Goal: Register for event/course

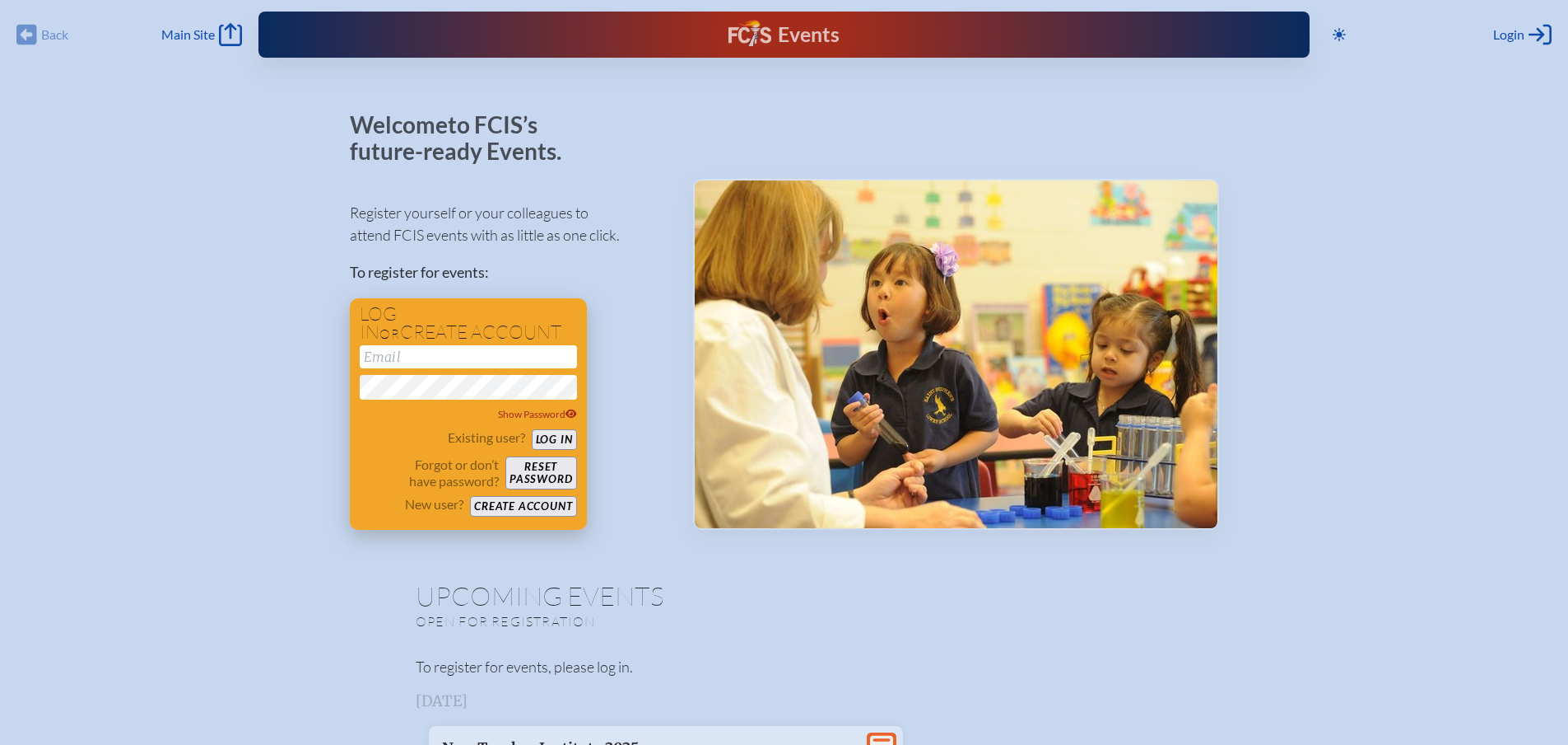
type input "[EMAIL_ADDRESS][DOMAIN_NAME]"
click at [556, 438] on button "Log in" at bounding box center [555, 439] width 45 height 21
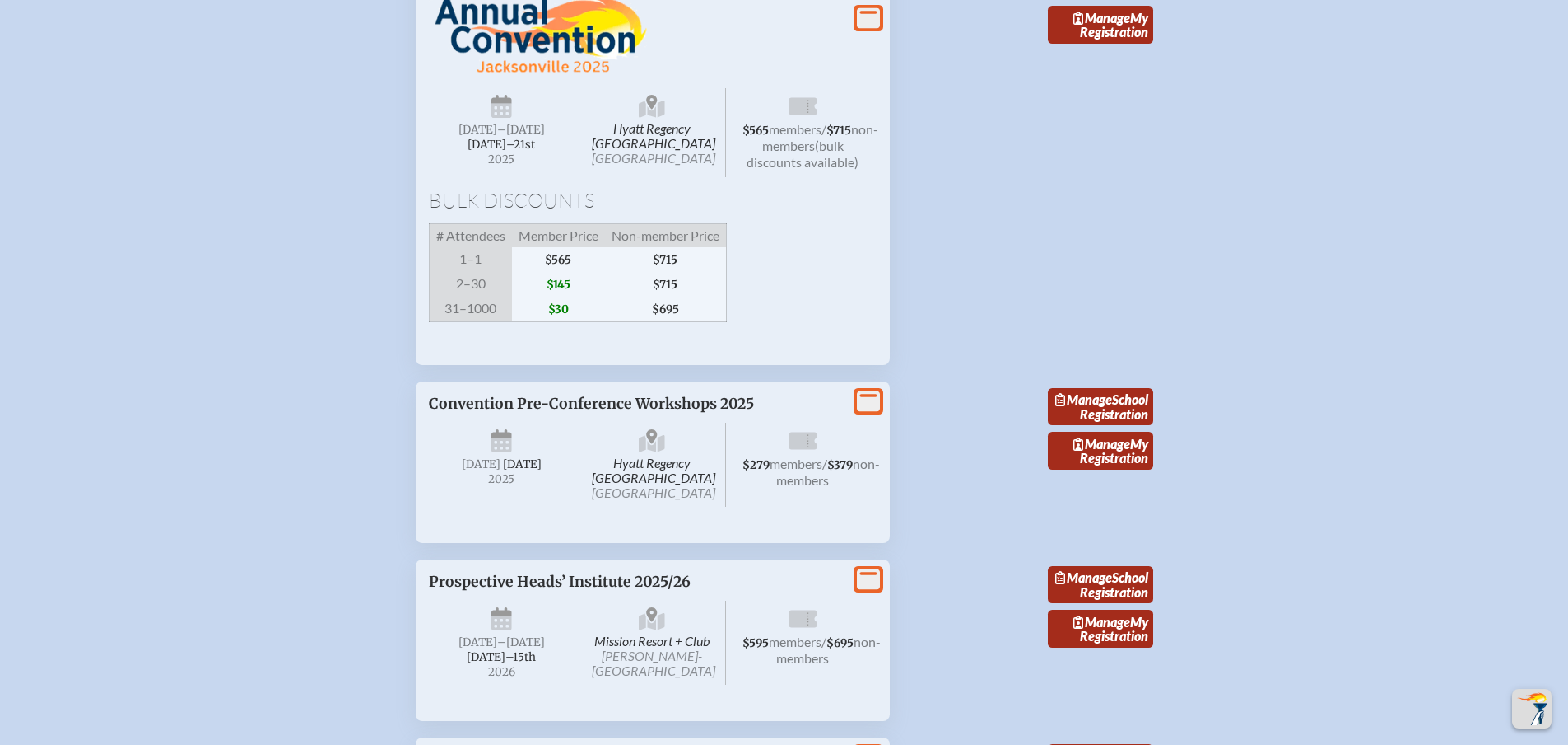
scroll to position [3130, 0]
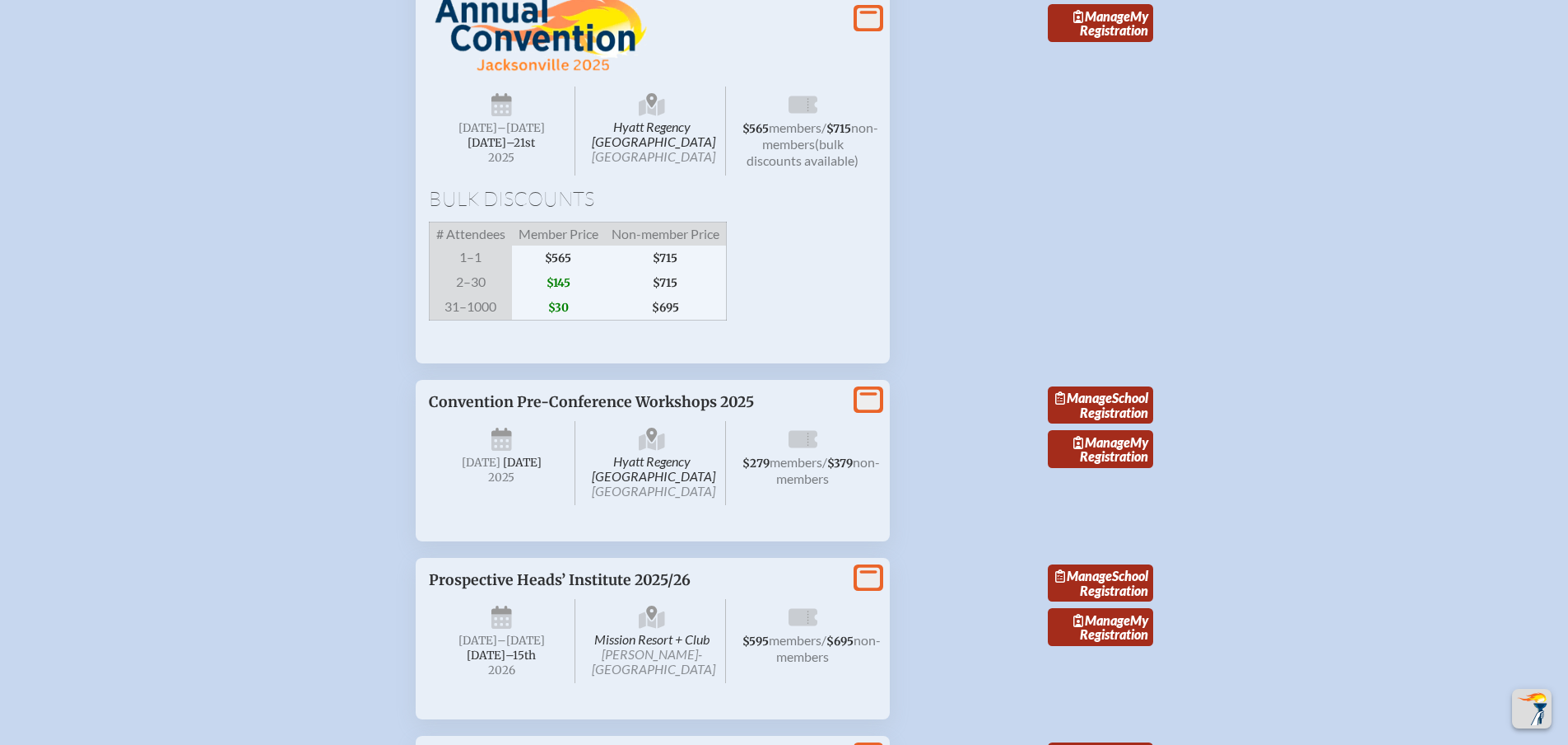
click at [734, 275] on div "Hyatt Regency [GEOGRAPHIC_DATA] [DATE] –[DATE]–⁠21st , 2025 $565 members / $715…" at bounding box center [653, 159] width 448 height 383
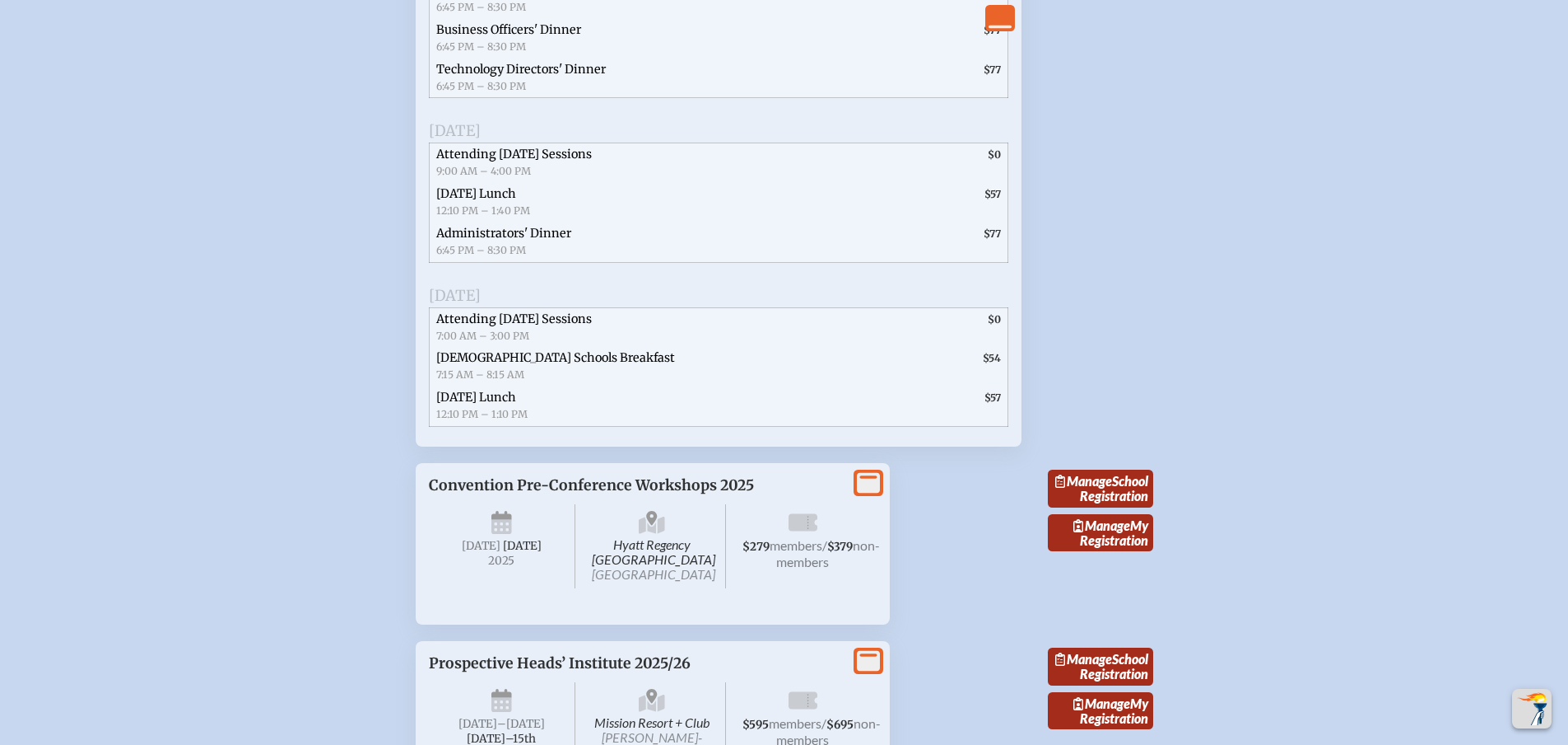
scroll to position [3871, 0]
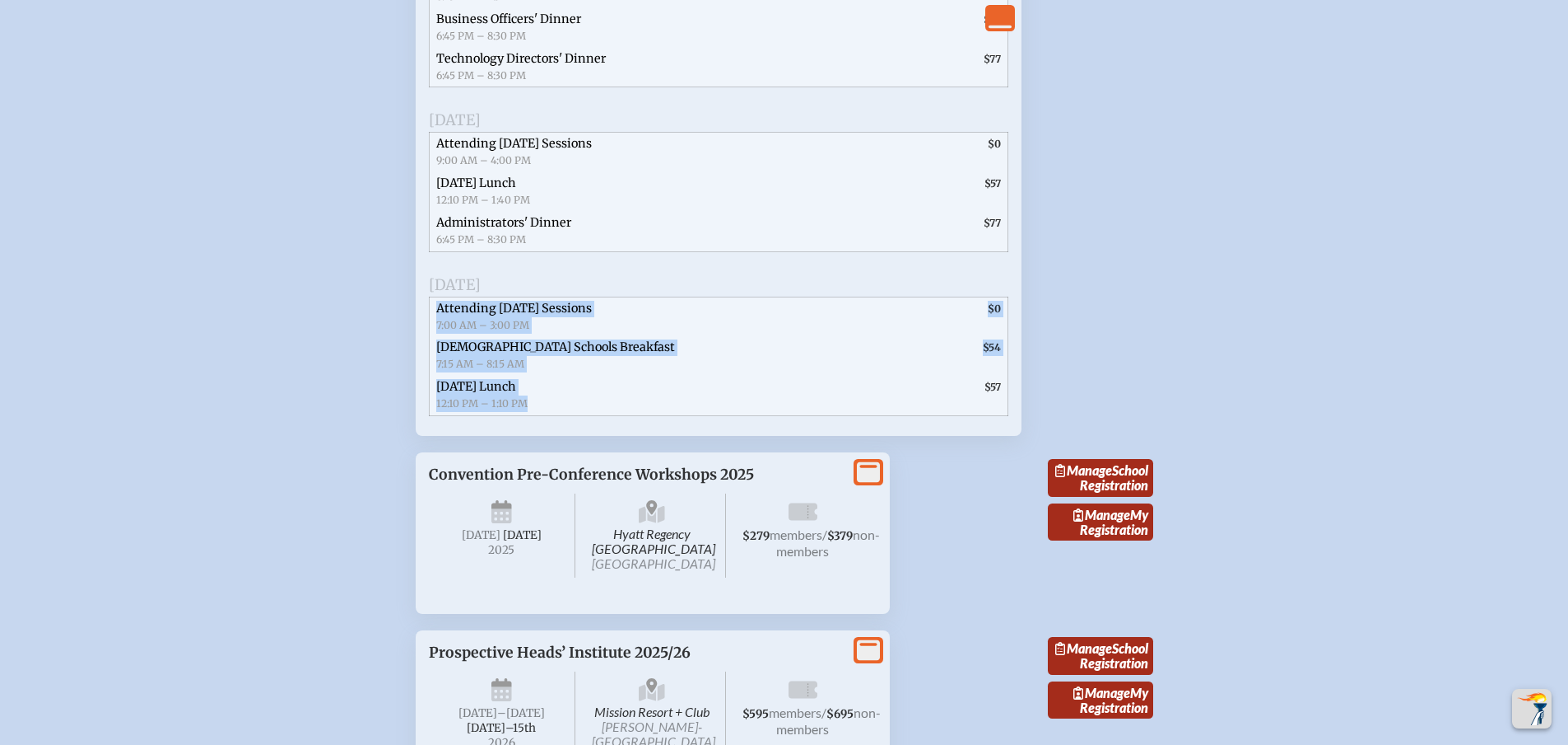
drag, startPoint x: 538, startPoint y: 490, endPoint x: 438, endPoint y: 399, distance: 135.2
click at [438, 399] on ul "Attending [DATE] Sessions 7:00 AM – 3:00 PM $0 [DEMOGRAPHIC_DATA] Schools Break…" at bounding box center [719, 356] width 580 height 120
click at [438, 316] on span "Attending [DATE] Sessions" at bounding box center [515, 308] width 156 height 15
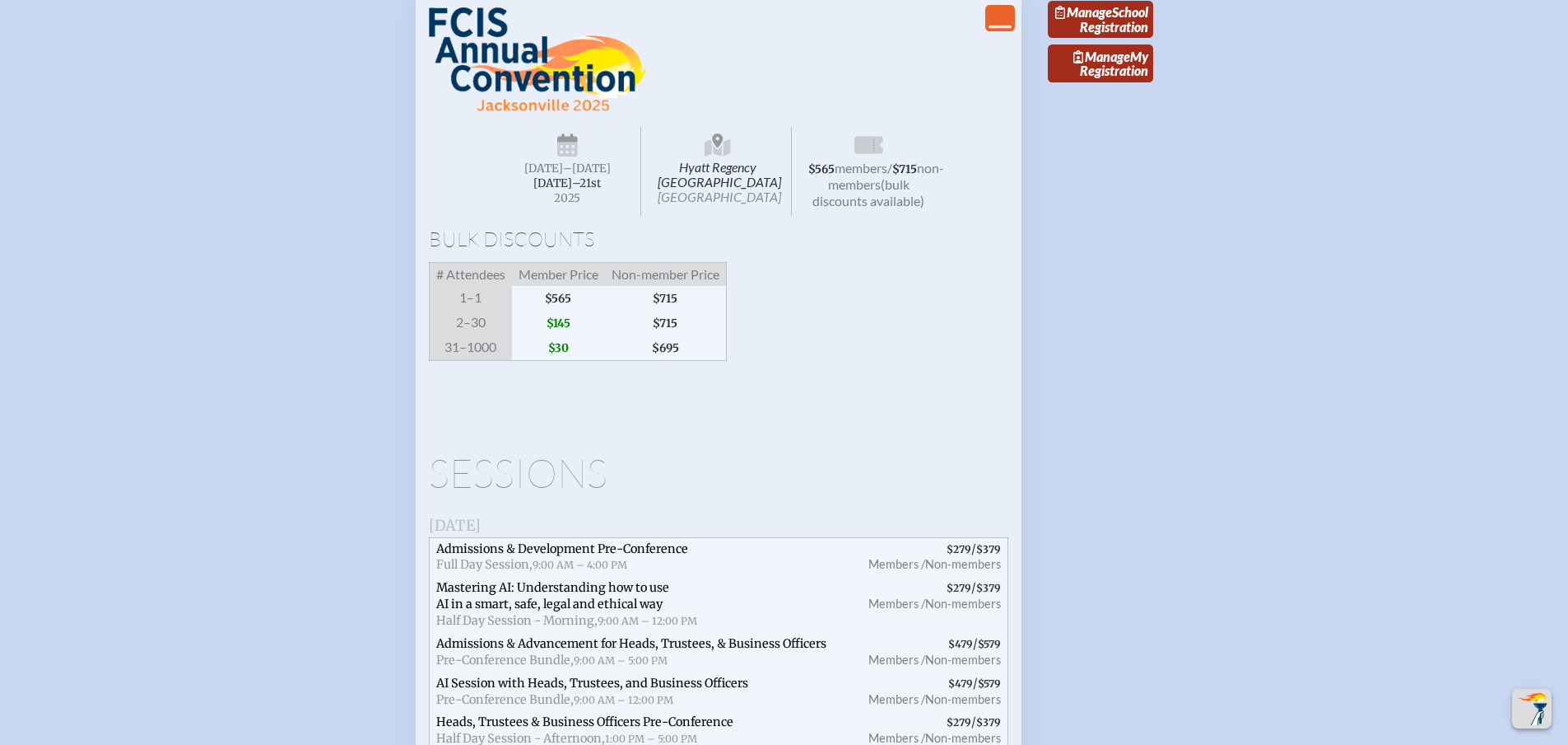
scroll to position [3048, 0]
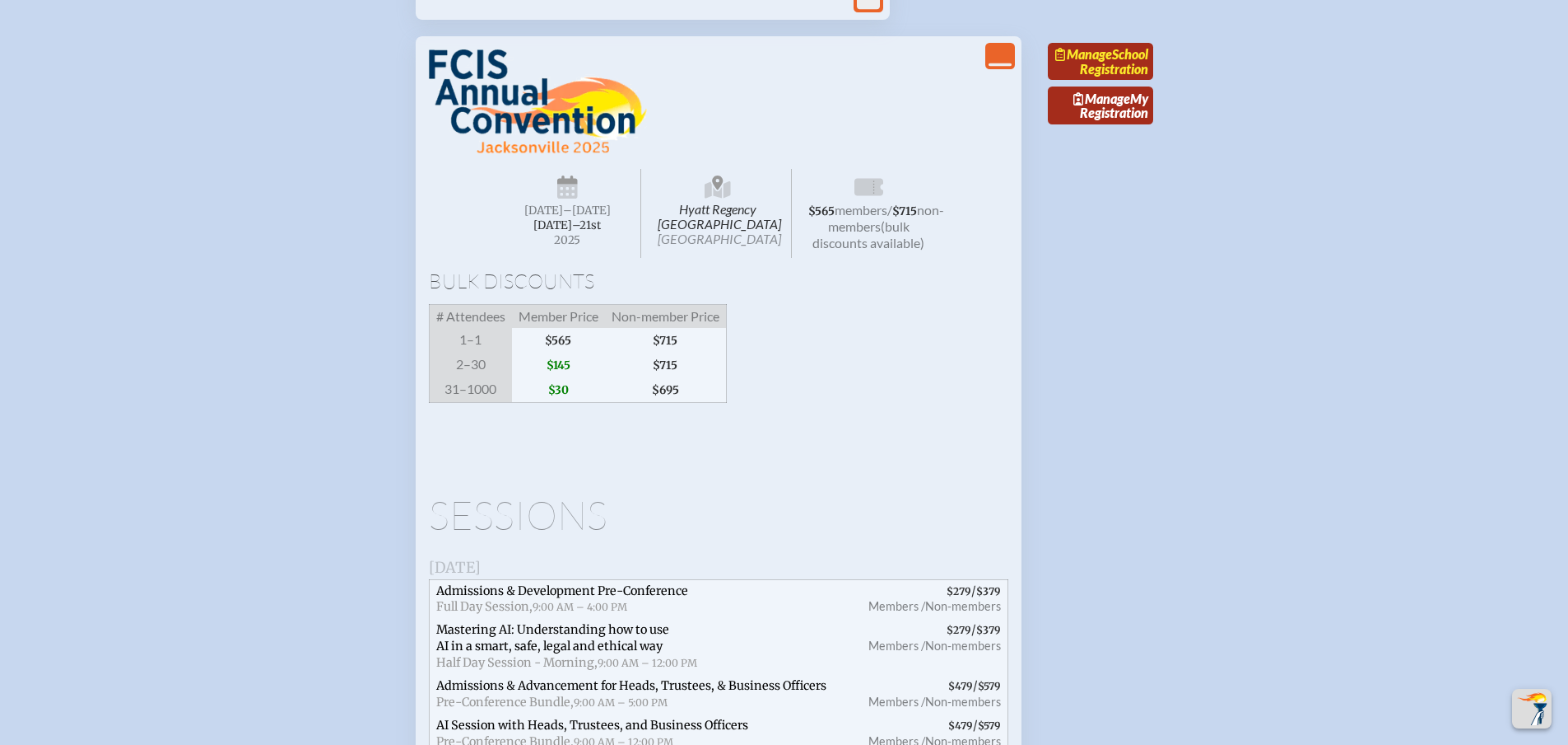
click at [1104, 80] on link "Manage School Registration" at bounding box center [1101, 61] width 105 height 38
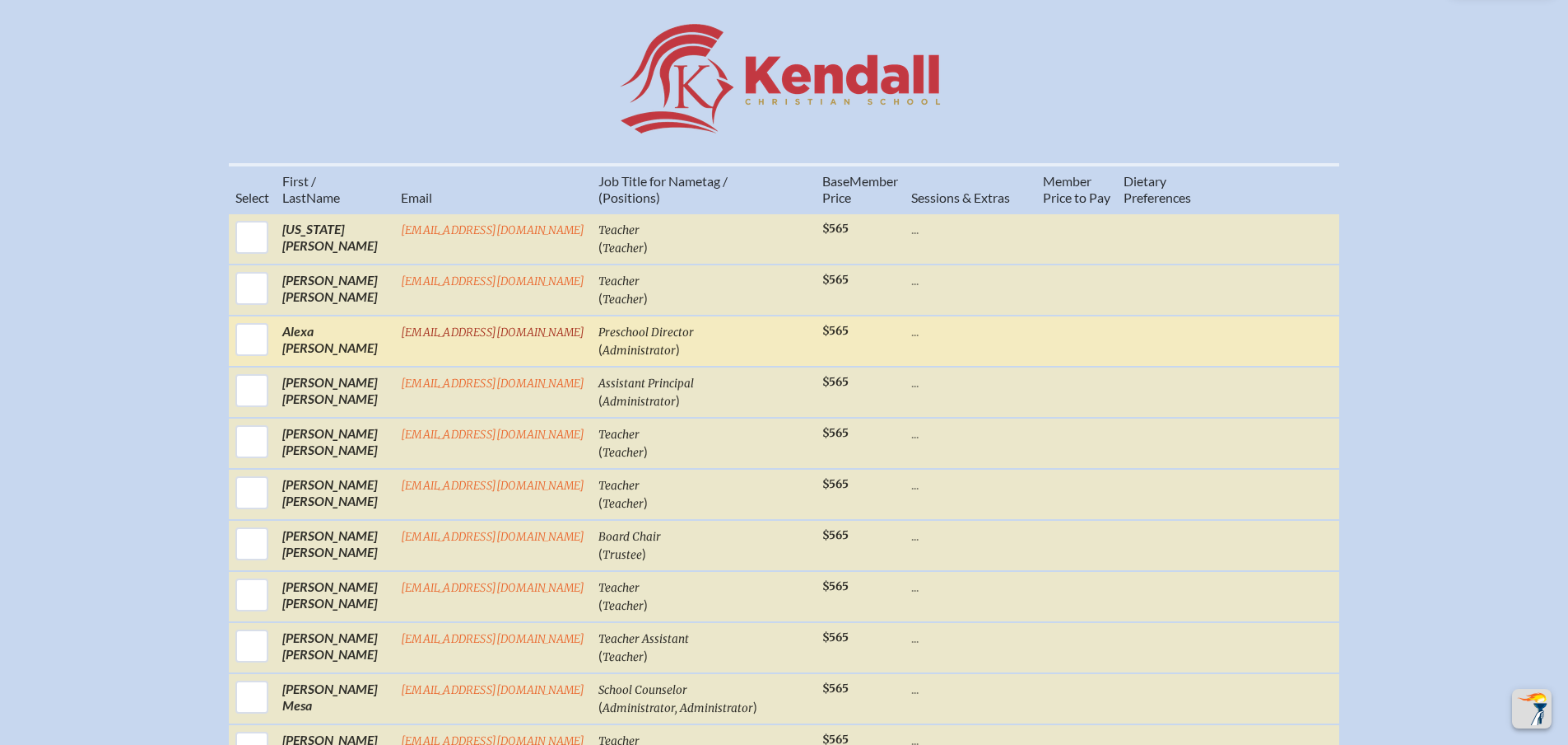
scroll to position [659, 0]
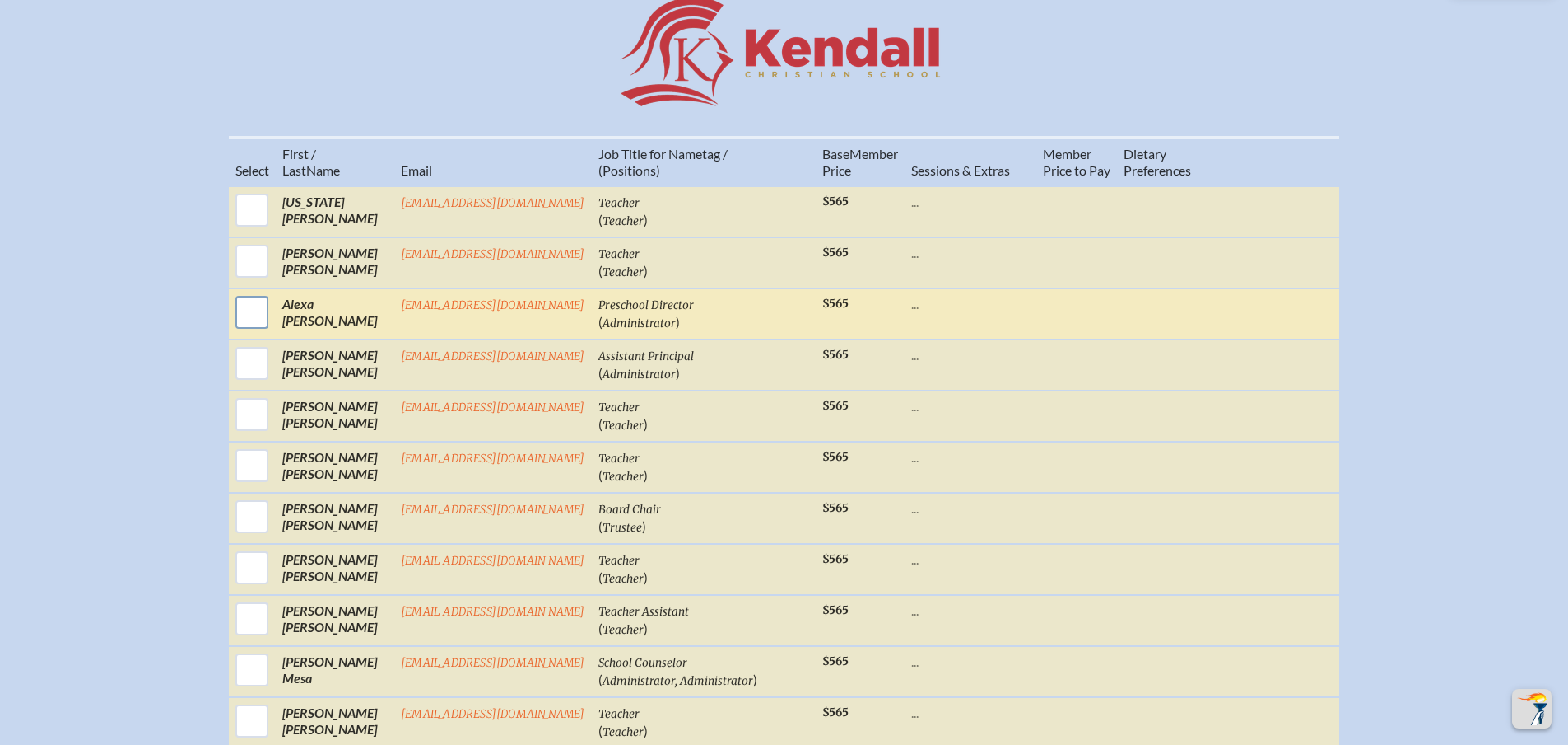
click at [258, 330] on input "checkbox" at bounding box center [251, 311] width 41 height 41
checkbox input "true"
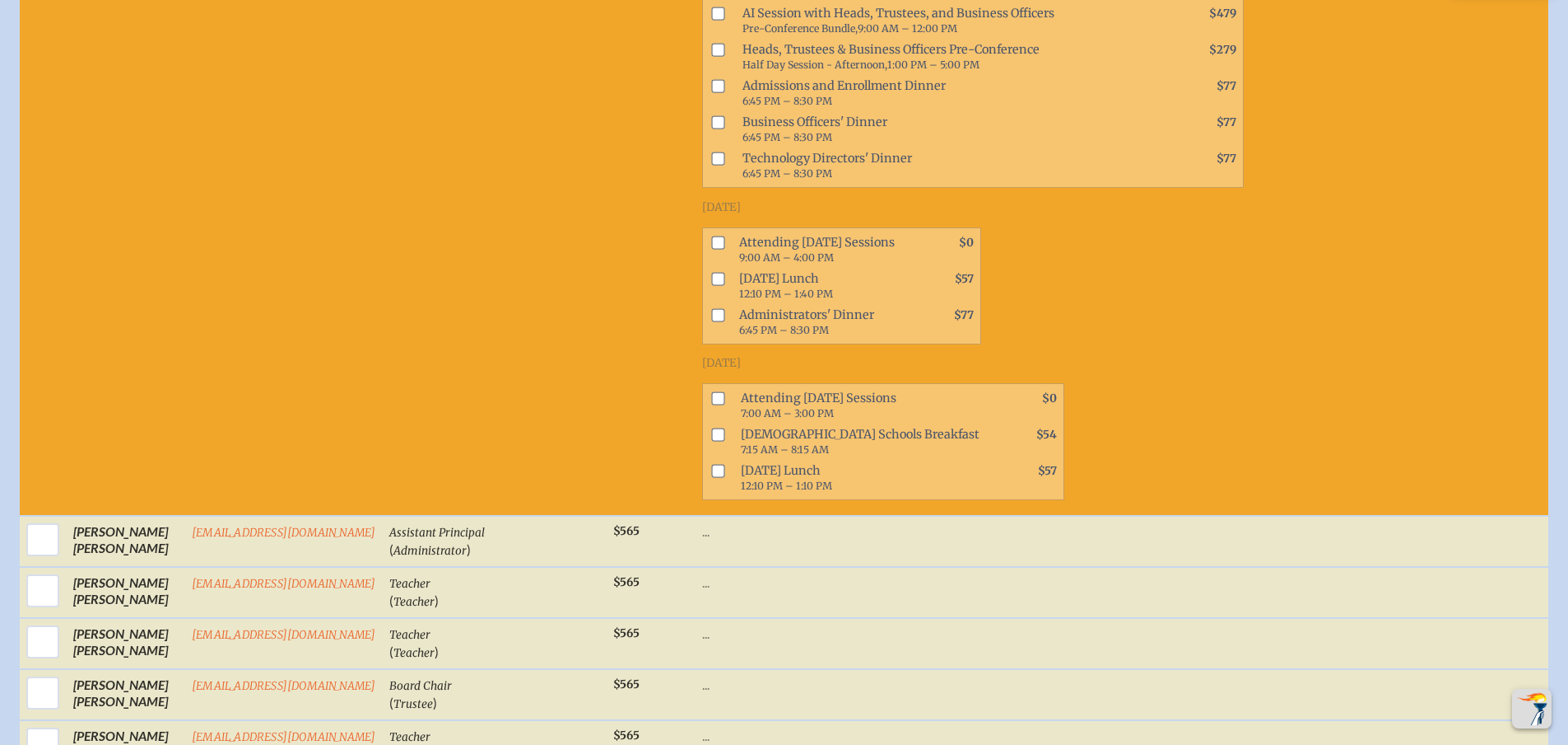
scroll to position [1236, 0]
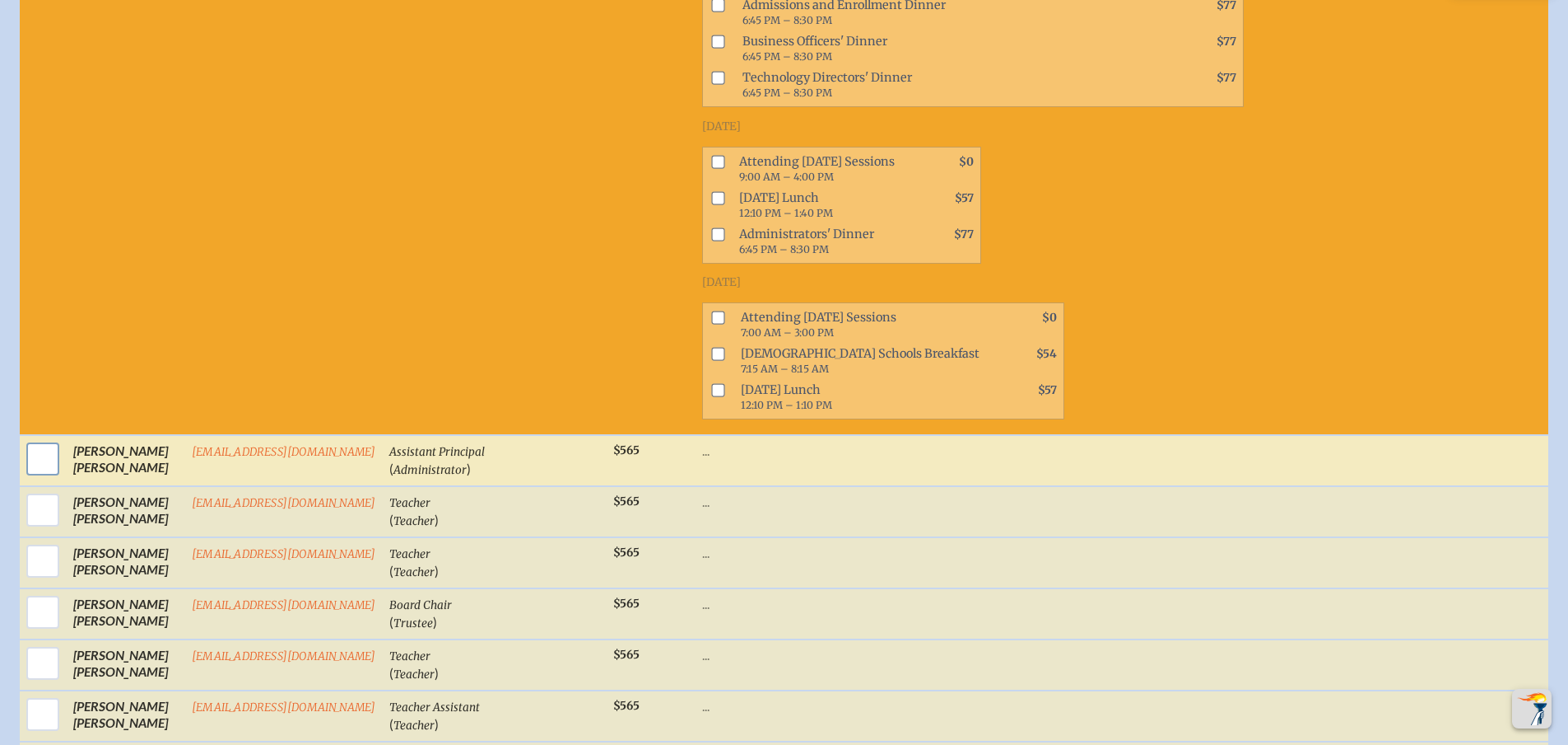
click at [27, 480] on input "checkbox" at bounding box center [43, 458] width 41 height 41
checkbox input "true"
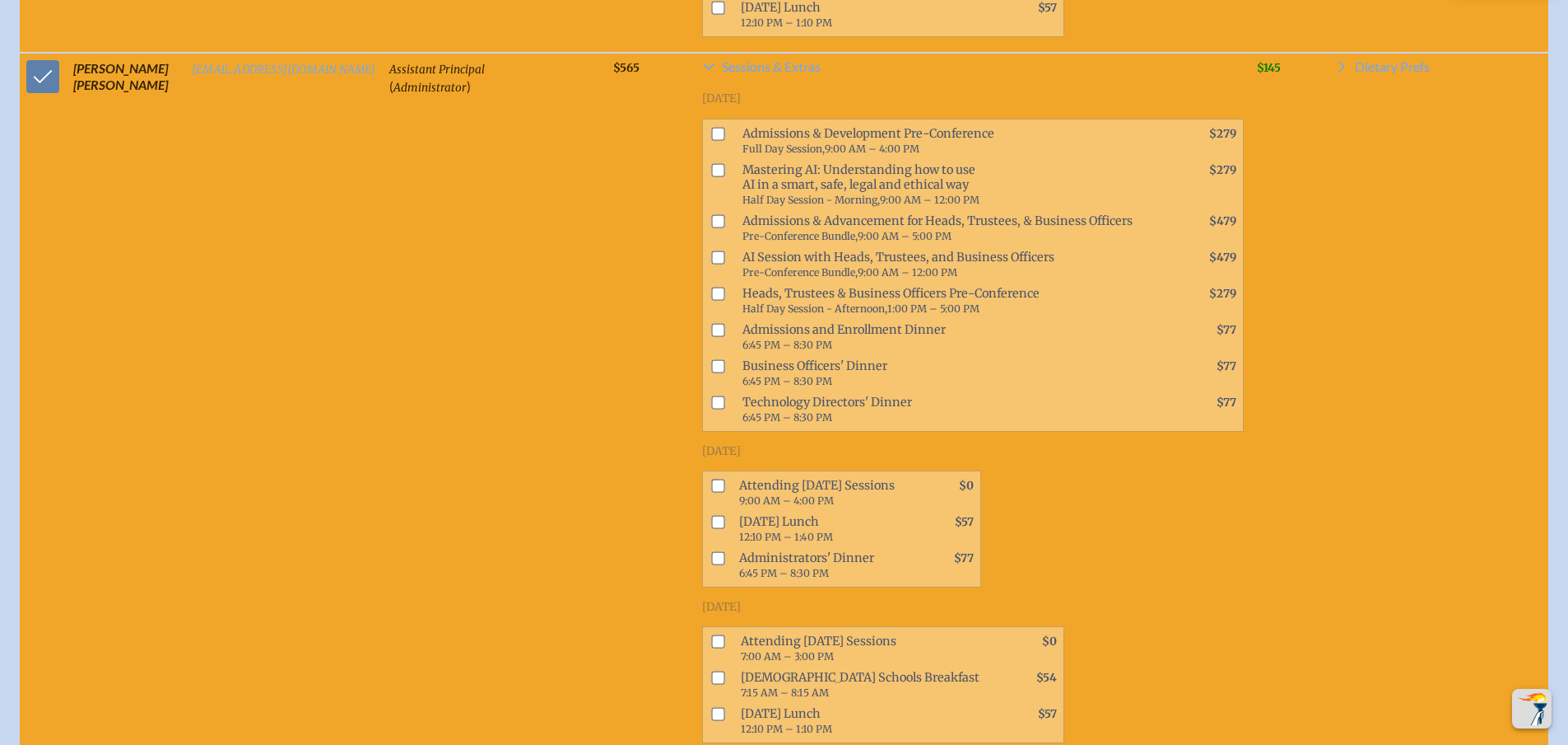
scroll to position [1729, 0]
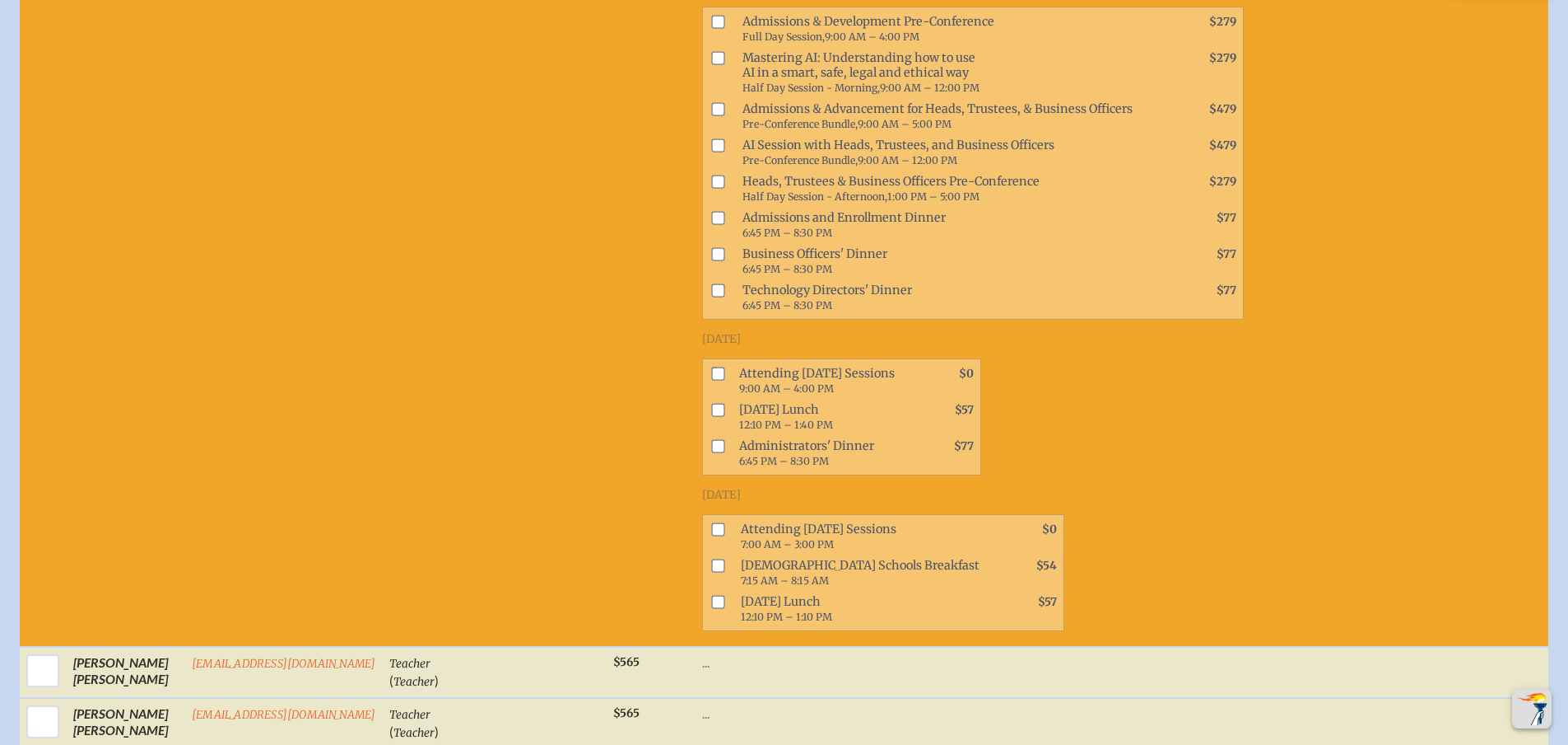
click at [711, 28] on input "checkbox" at bounding box center [718, 22] width 13 height 13
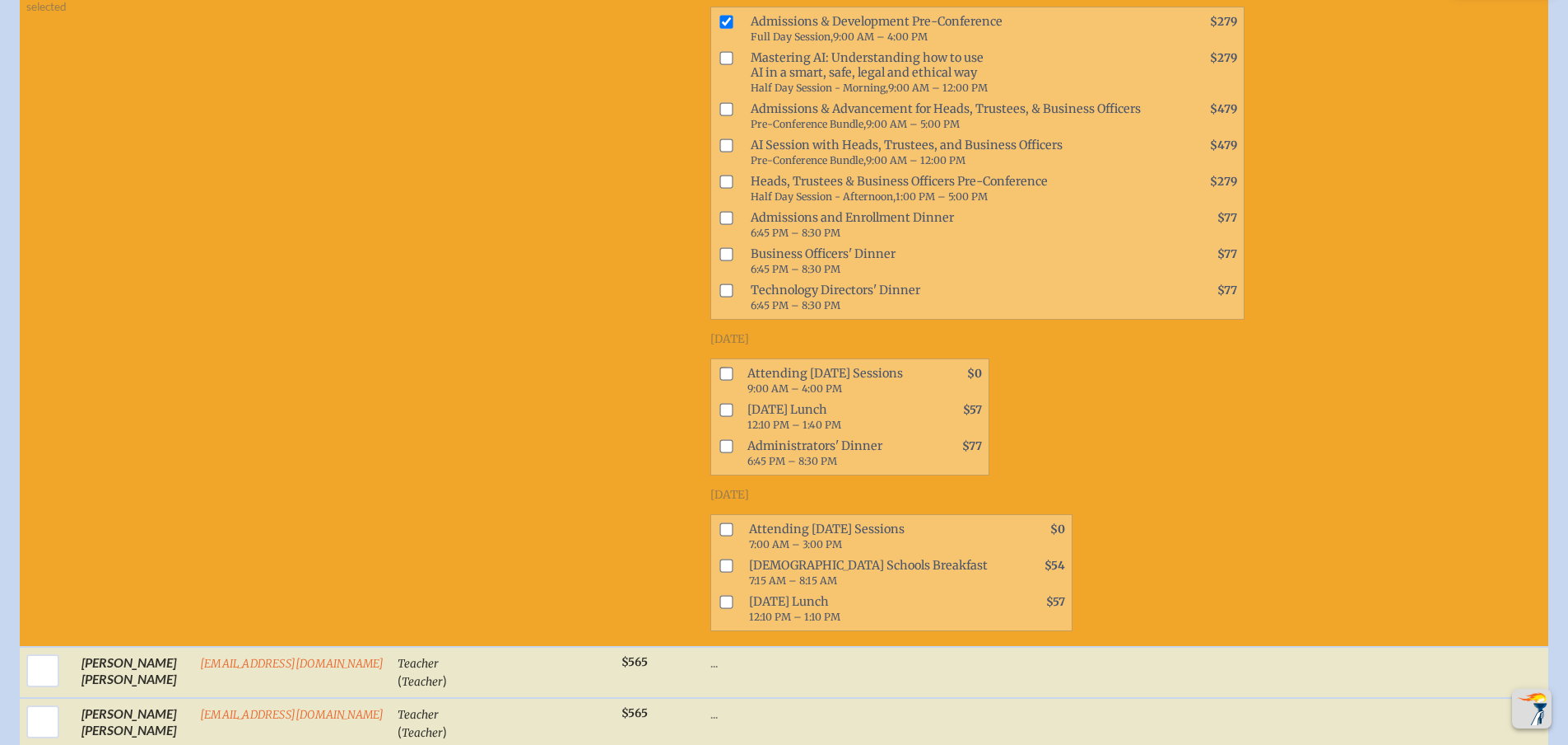
click at [711, 33] on span at bounding box center [724, 28] width 26 height 36
click at [725, 28] on input "checkbox" at bounding box center [726, 22] width 13 height 13
checkbox input "false"
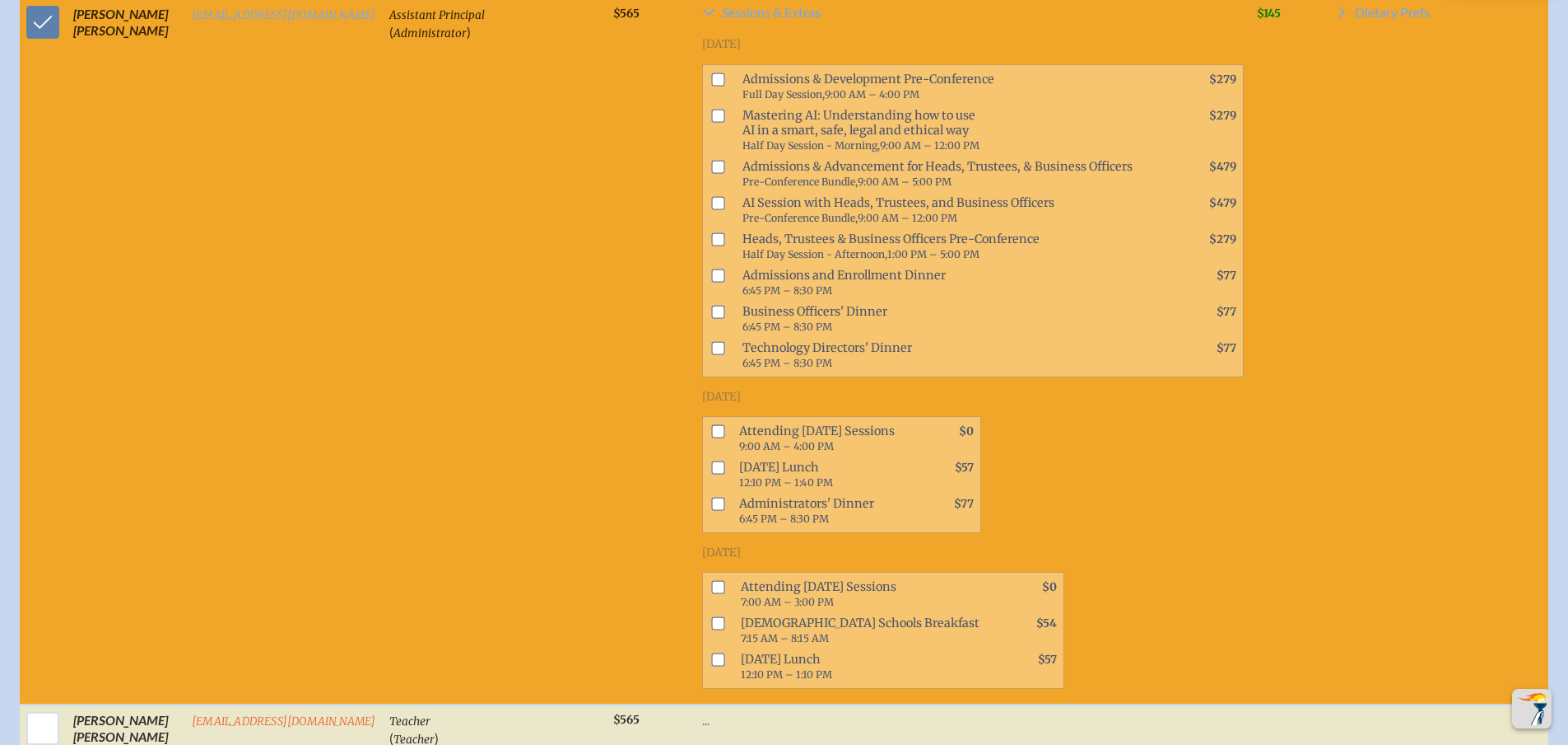
scroll to position [1647, 0]
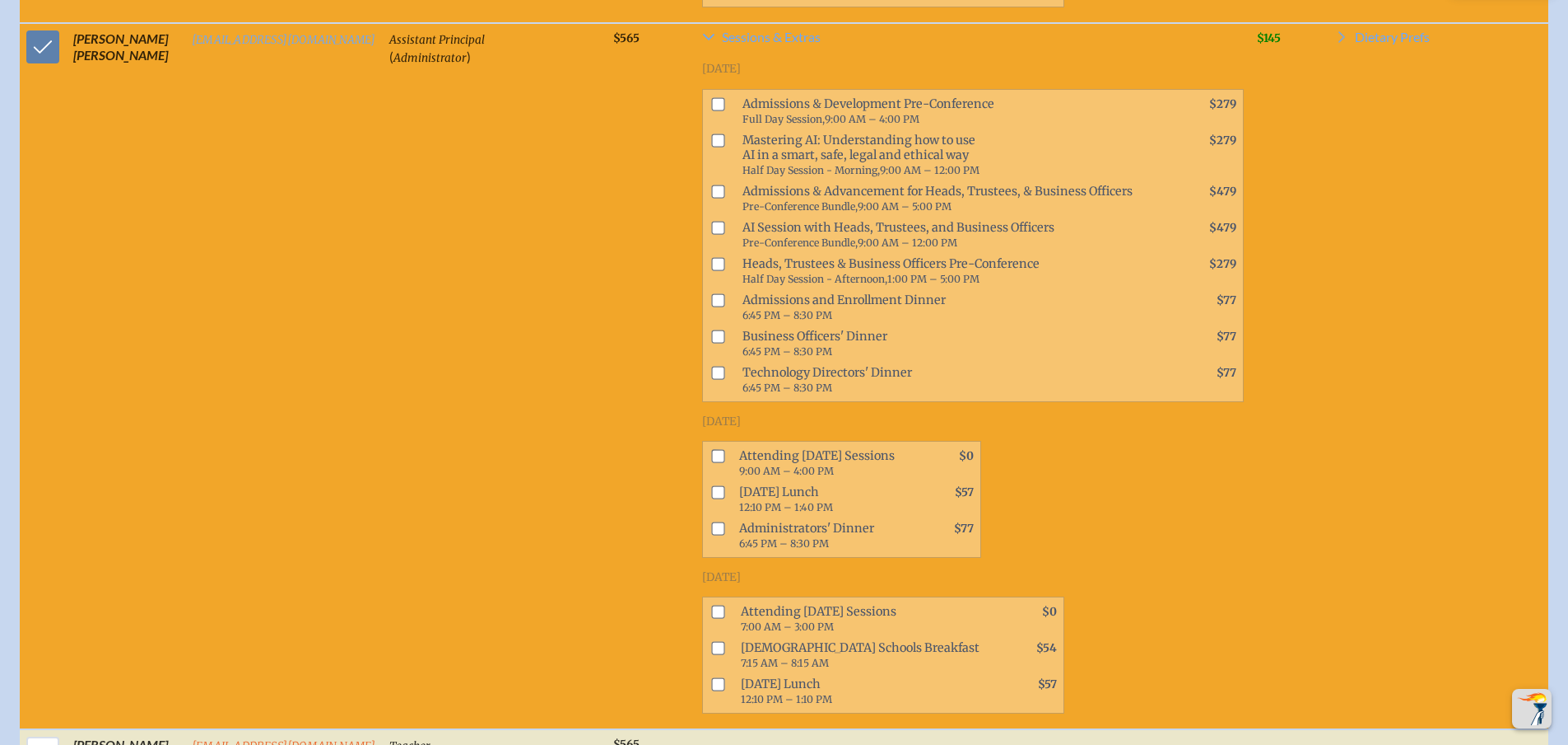
click at [712, 146] on input "checkbox" at bounding box center [718, 140] width 13 height 13
checkbox input "true"
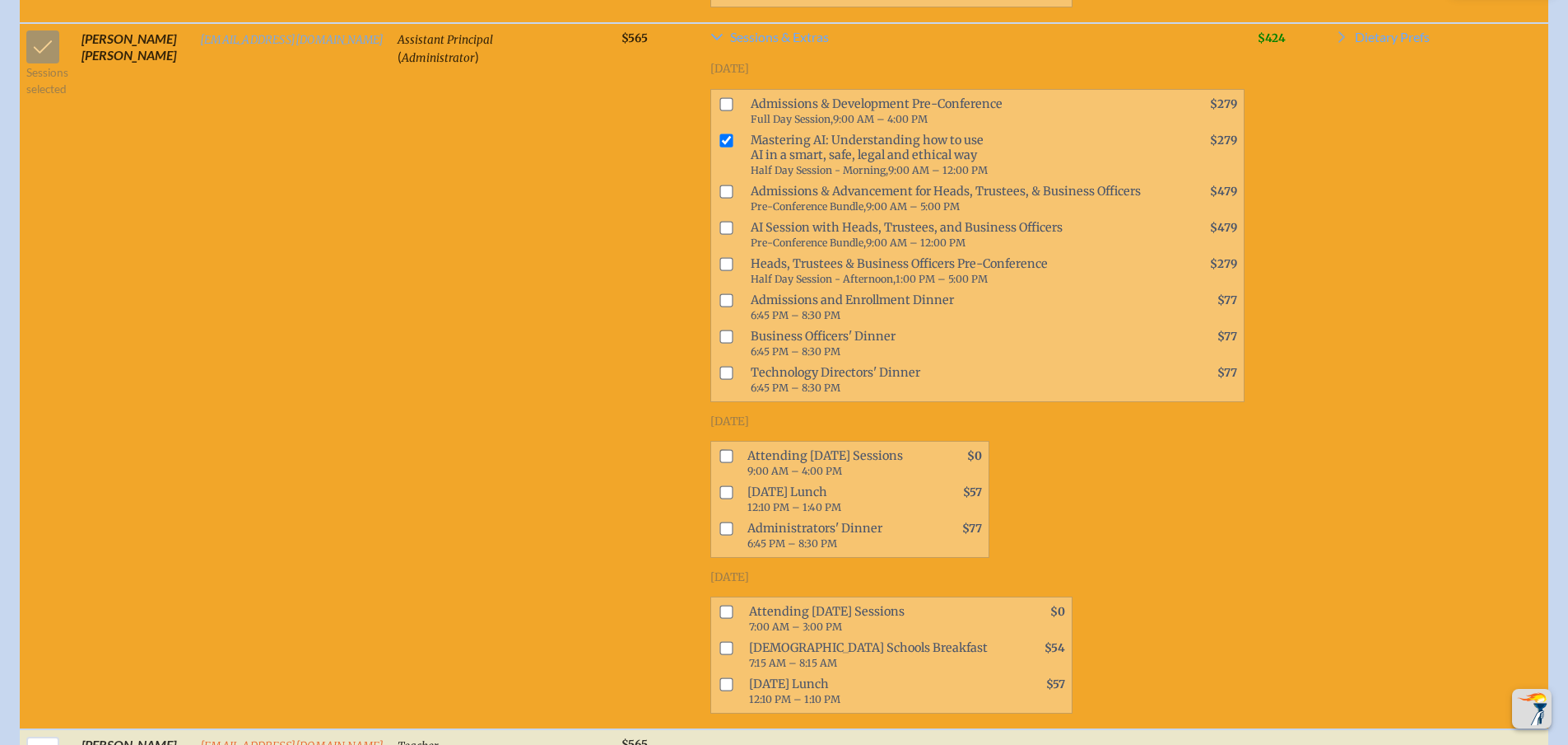
click at [720, 478] on span at bounding box center [723, 462] width 23 height 36
click at [715, 457] on ul "Attending [DATE] Sessions 9:00 AM – 4:00 PM $0 [DATE] Lunch 12:10 PM – 1:40 PM …" at bounding box center [850, 499] width 279 height 117
click at [720, 463] on input "checkbox" at bounding box center [726, 456] width 13 height 13
checkbox input "true"
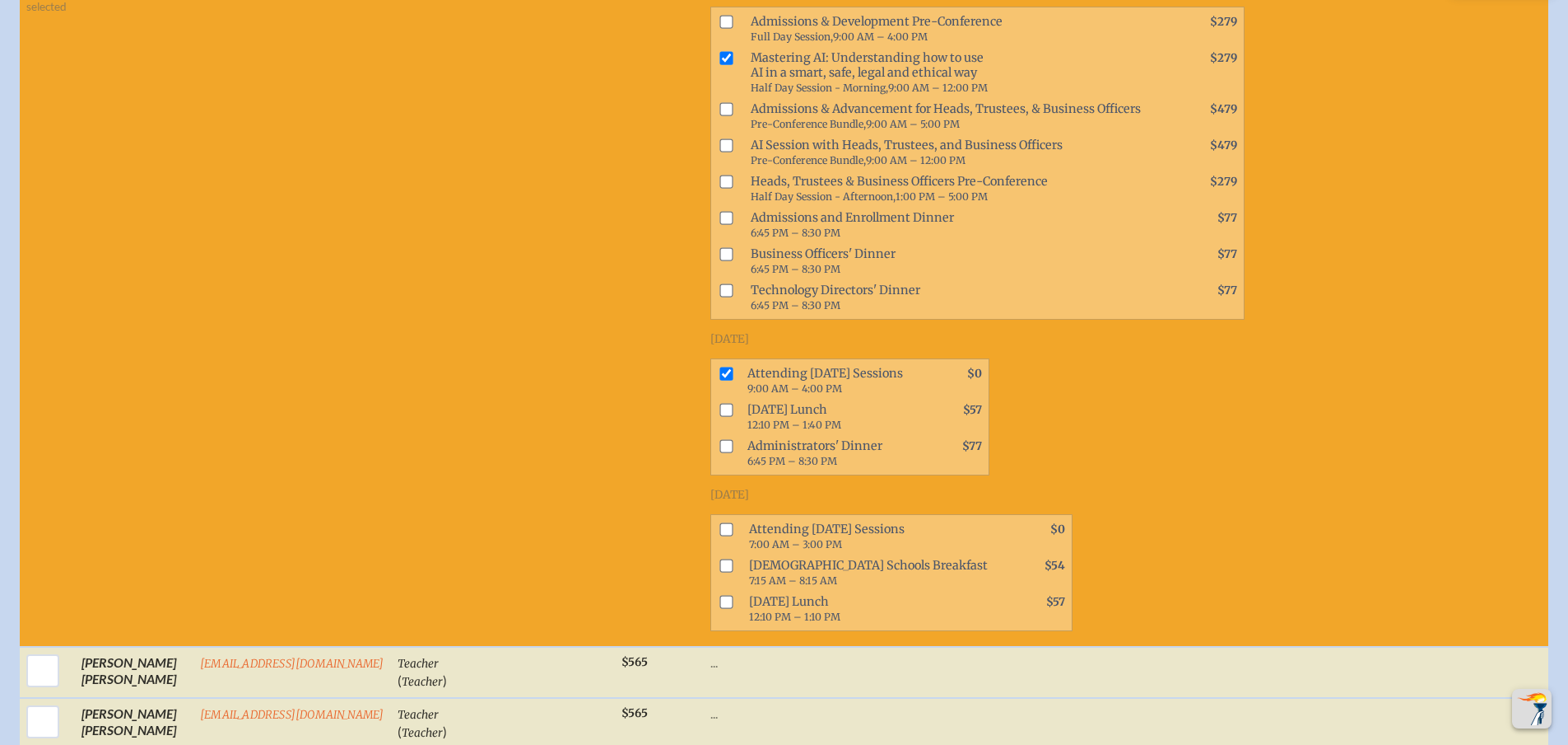
click at [720, 453] on input "checkbox" at bounding box center [726, 446] width 13 height 13
checkbox input "true"
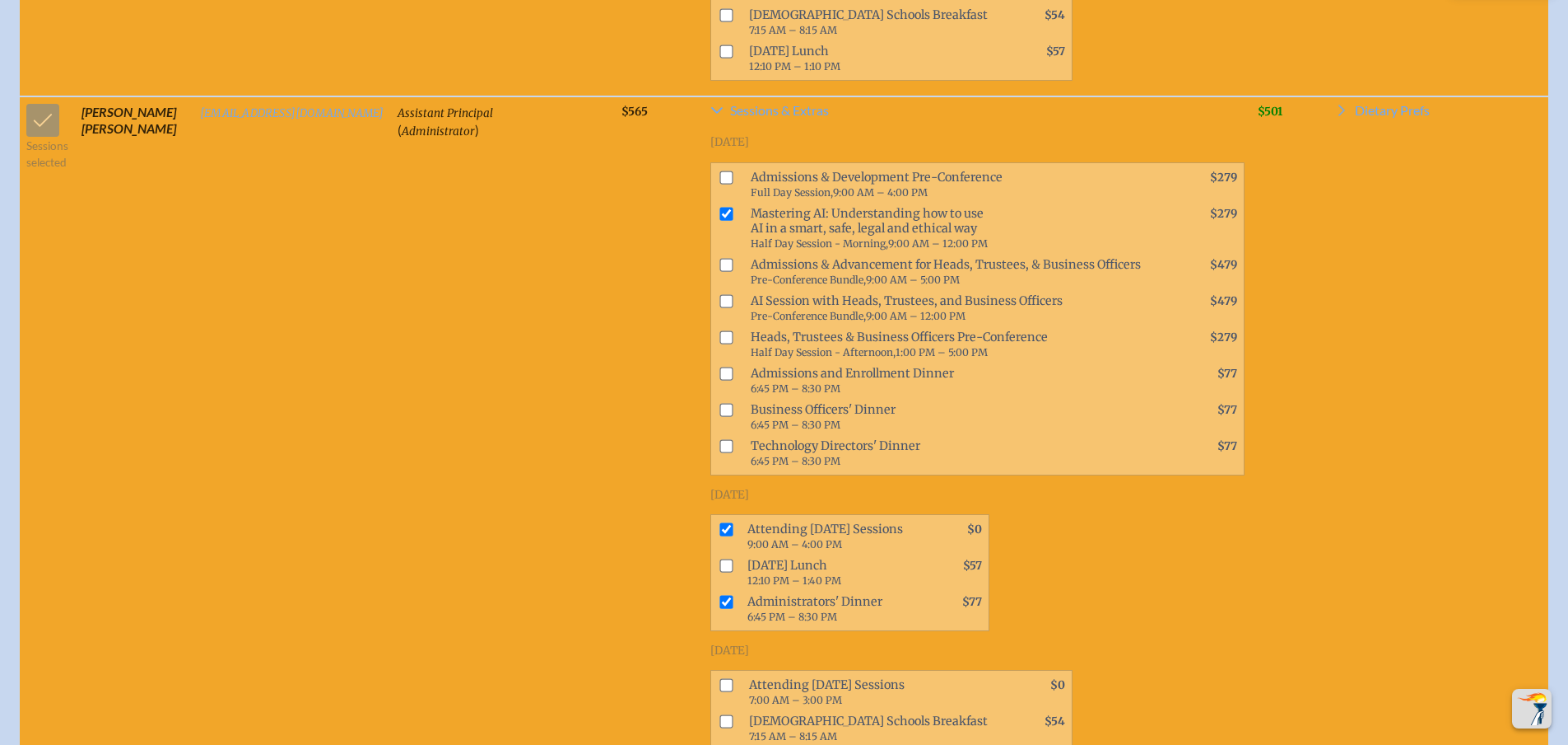
scroll to position [1482, 0]
